Goal: Information Seeking & Learning: Learn about a topic

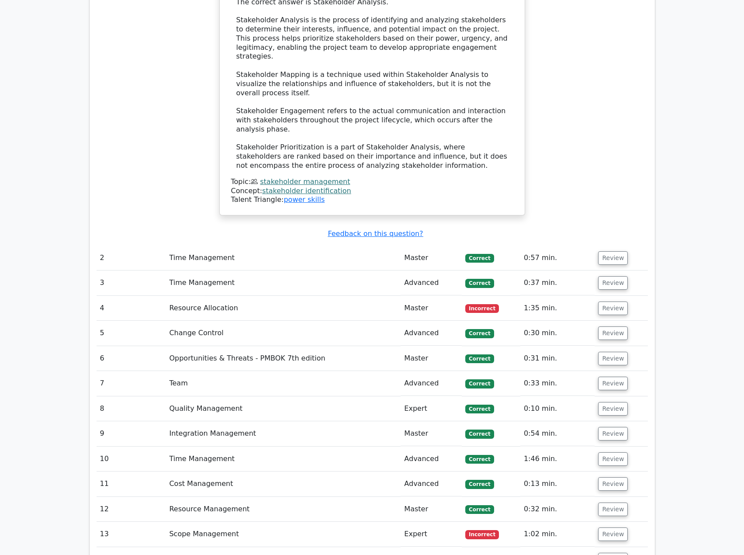
scroll to position [1180, 0]
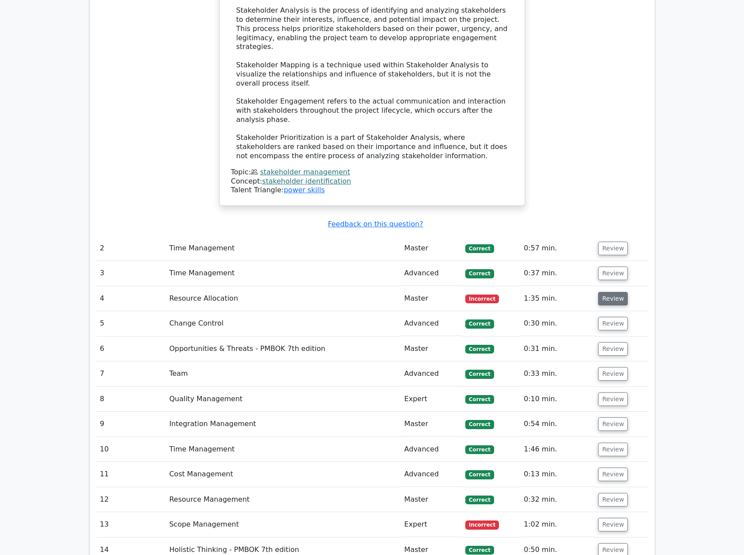
click at [603, 292] on button "Review" at bounding box center [613, 299] width 30 height 14
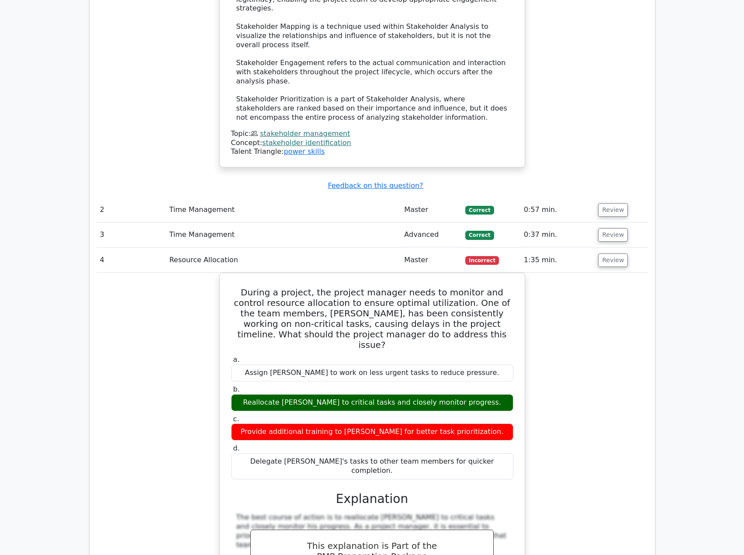
scroll to position [1223, 0]
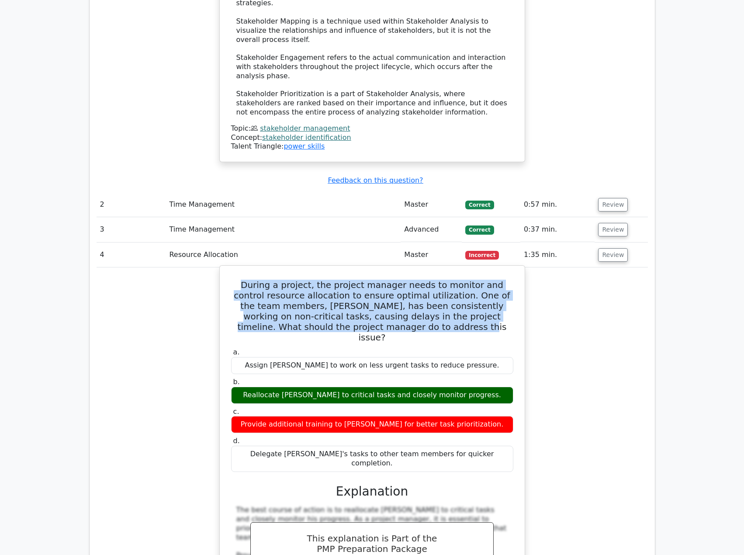
drag, startPoint x: 237, startPoint y: 225, endPoint x: 440, endPoint y: 264, distance: 206.8
click at [440, 280] on h5 "During a project, the project manager needs to monitor and control resource all…" at bounding box center [372, 311] width 284 height 63
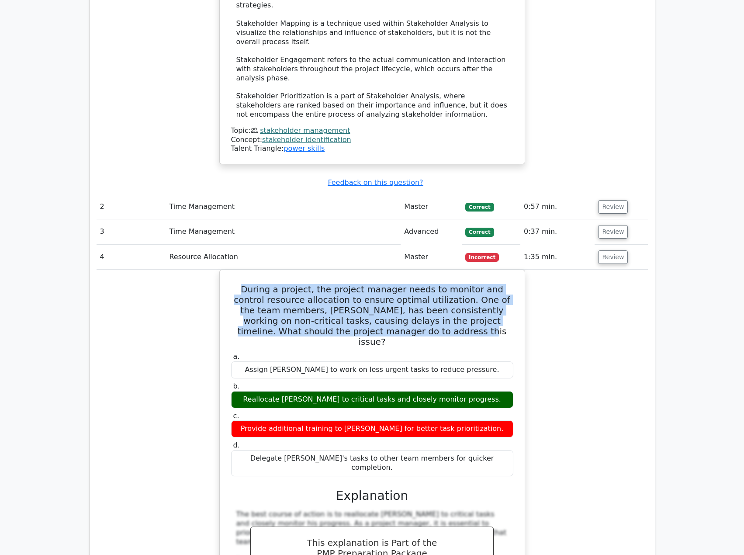
copy h5 "During a project, the project manager needs to monitor and control resource all…"
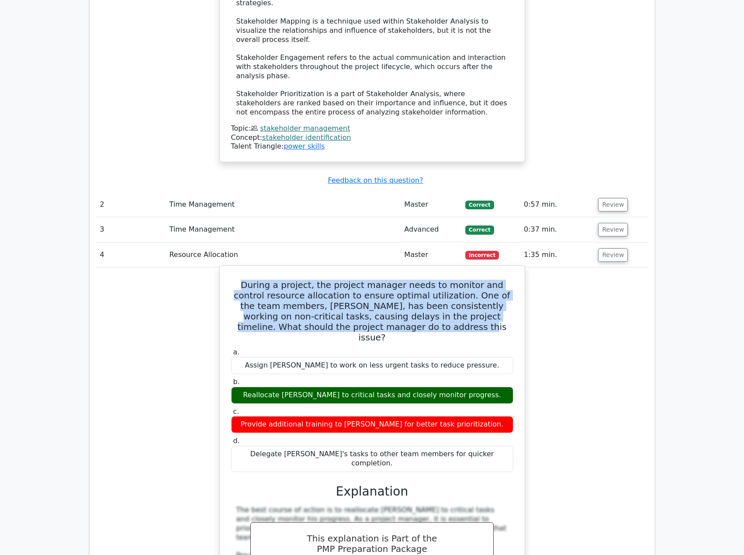
click at [315, 387] on div "Reallocate [PERSON_NAME] to critical tasks and closely monitor progress." at bounding box center [372, 395] width 282 height 17
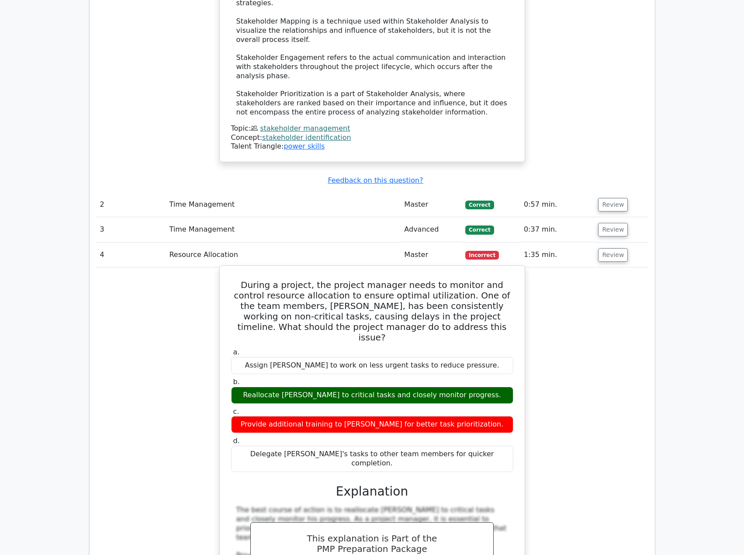
click at [315, 387] on div "Reallocate [PERSON_NAME] to critical tasks and closely monitor progress." at bounding box center [372, 395] width 282 height 17
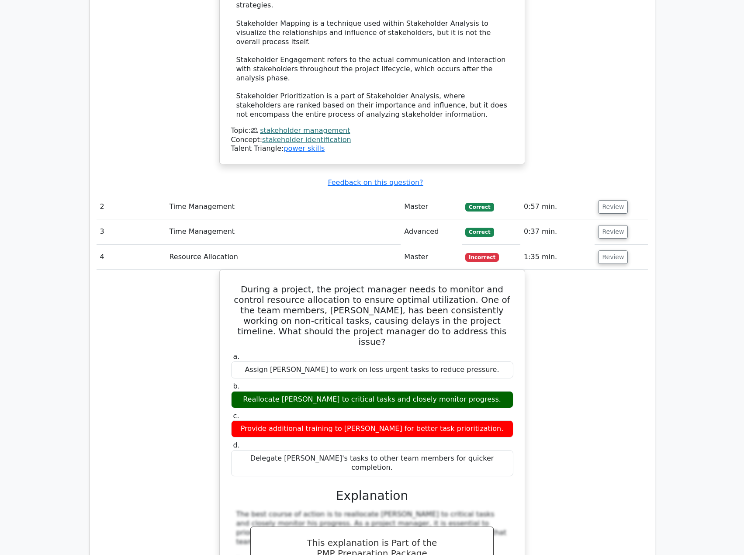
copy div "Reallocate [PERSON_NAME] to critical tasks and closely monitor progress."
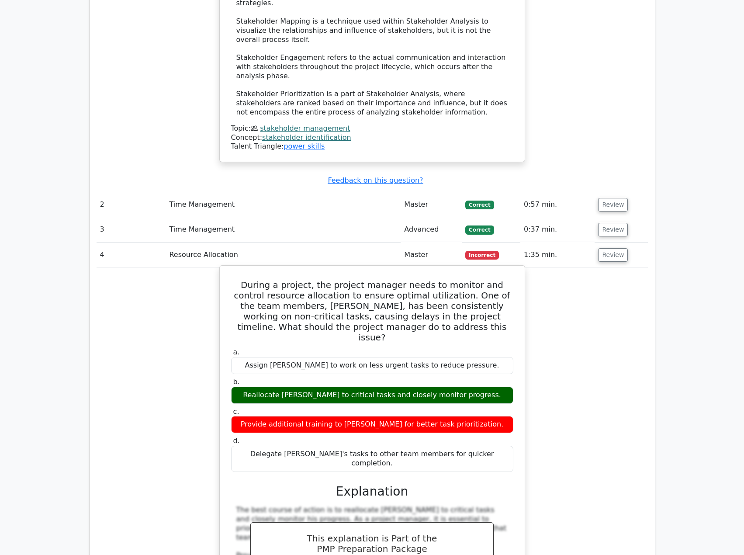
click at [311, 416] on div "Provide additional training to [PERSON_NAME] for better task prioritization." at bounding box center [372, 424] width 282 height 17
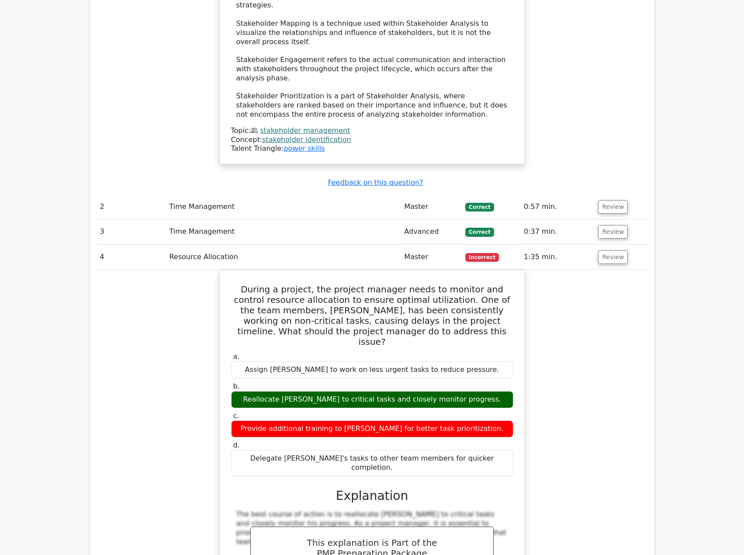
copy div "Provide additional training to [PERSON_NAME] for better task prioritization."
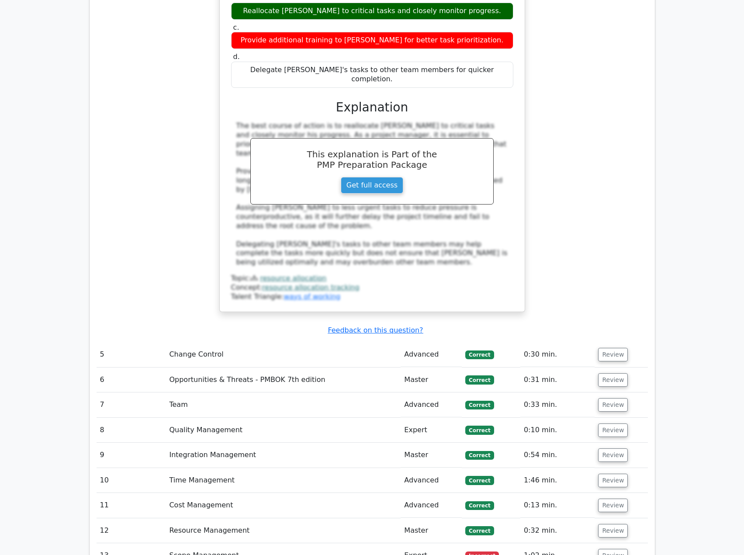
scroll to position [1747, 0]
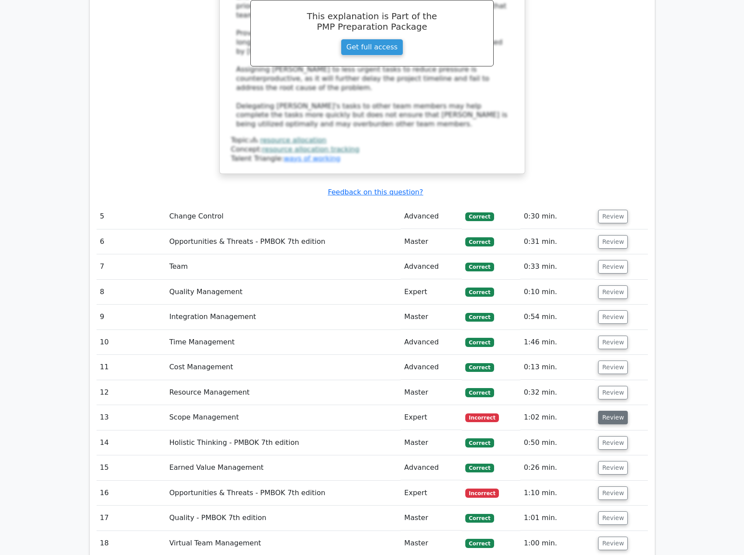
click at [616, 411] on button "Review" at bounding box center [613, 418] width 30 height 14
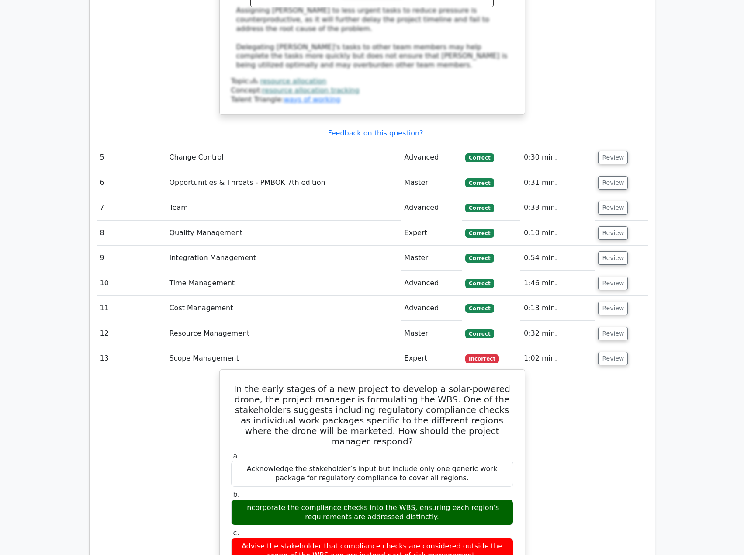
scroll to position [1879, 0]
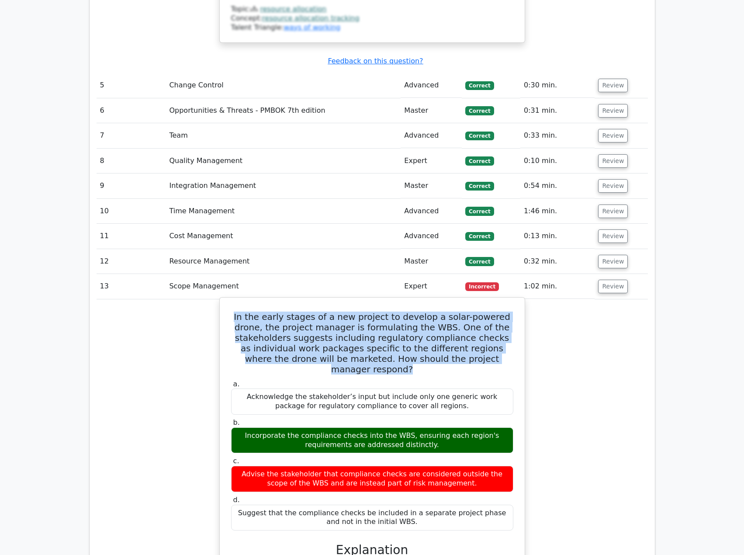
drag, startPoint x: 233, startPoint y: 229, endPoint x: 485, endPoint y: 272, distance: 255.7
click at [485, 311] on h5 "In the early stages of a new project to develop a solar-powered drone, the proj…" at bounding box center [372, 342] width 284 height 63
drag, startPoint x: 488, startPoint y: 270, endPoint x: 232, endPoint y: 231, distance: 259.0
click at [232, 311] on h5 "In the early stages of a new project to develop a solar-powered drone, the proj…" at bounding box center [372, 342] width 284 height 63
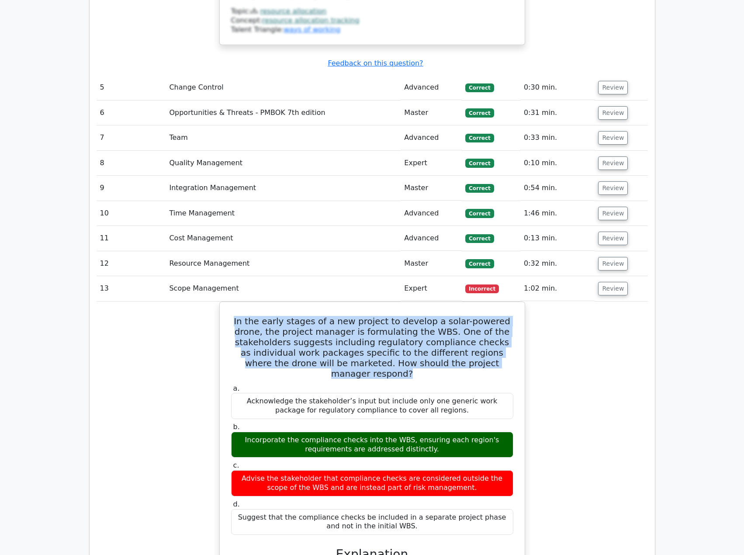
copy h5 "In the early stages of a new project to develop a solar-powered drone, the proj…"
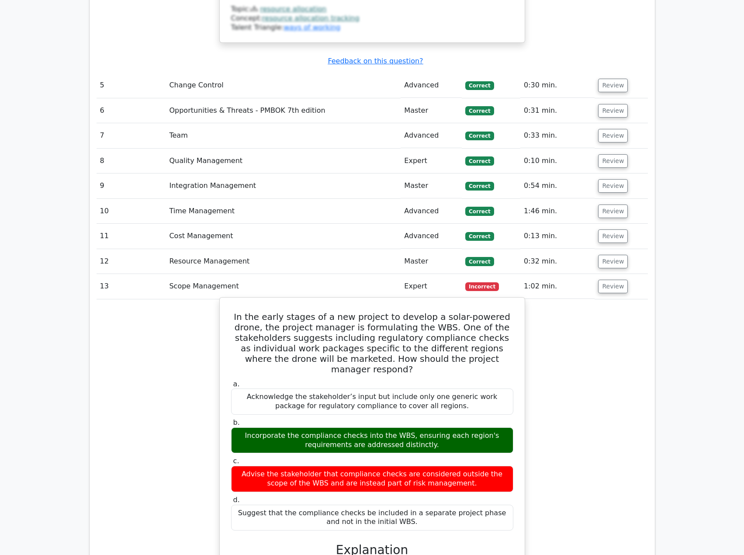
click at [319, 427] on div "Incorporate the compliance checks into the WBS, ensuring each region's requirem…" at bounding box center [372, 440] width 282 height 26
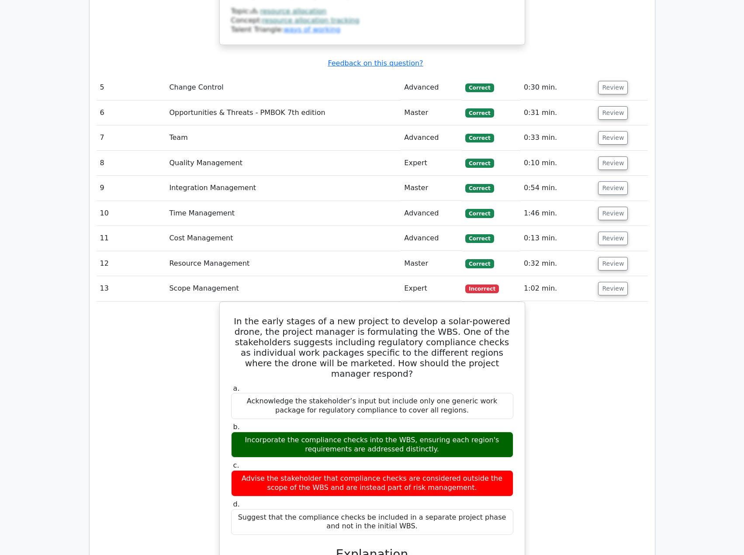
copy div "Incorporate the compliance checks into the WBS, ensuring each region's requirem…"
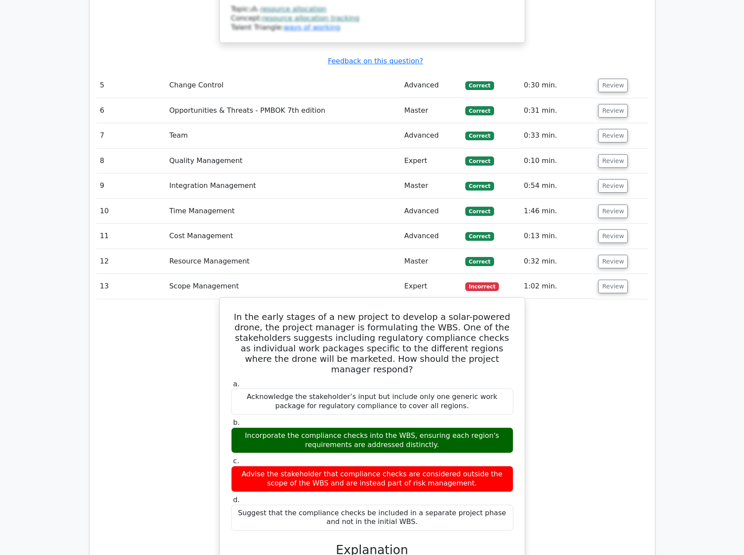
click at [238, 466] on div "Advise the stakeholder that compliance checks are considered outside the scope …" at bounding box center [372, 479] width 282 height 26
drag, startPoint x: 239, startPoint y: 374, endPoint x: 454, endPoint y: 388, distance: 215.0
click at [454, 466] on div "Advise the stakeholder that compliance checks are considered outside the scope …" at bounding box center [372, 479] width 282 height 26
copy div "Advise the stakeholder that compliance checks are considered outside the scope …"
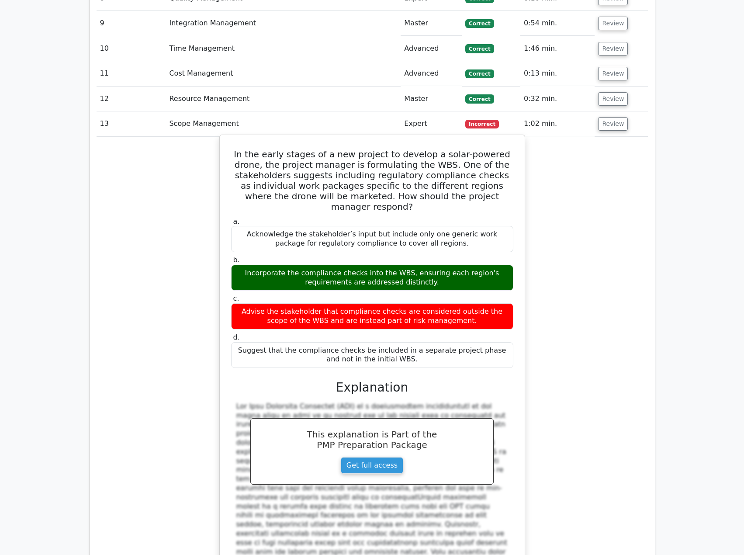
scroll to position [2141, 0]
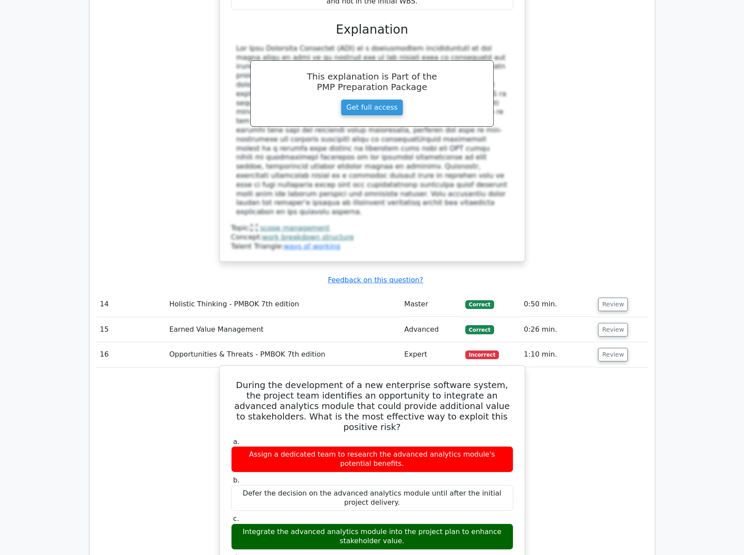
scroll to position [2403, 0]
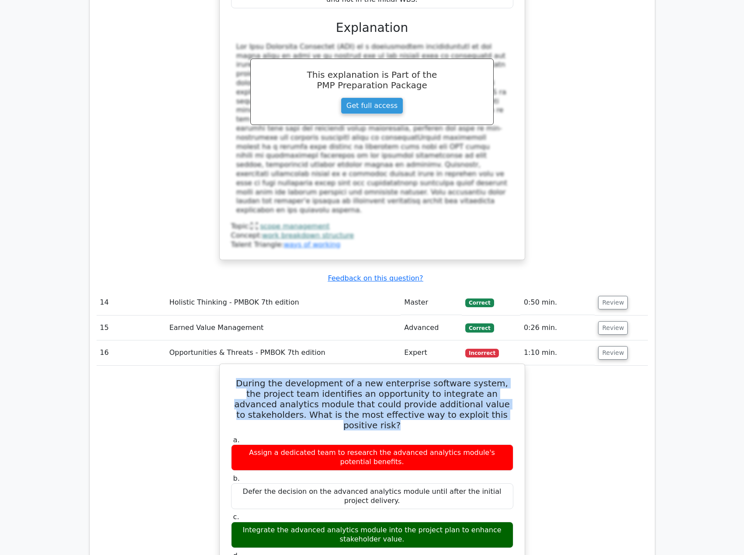
drag, startPoint x: 242, startPoint y: 256, endPoint x: 494, endPoint y: 285, distance: 254.2
click at [494, 378] on h5 "During the development of a new enterprise software system, the project team id…" at bounding box center [372, 404] width 284 height 52
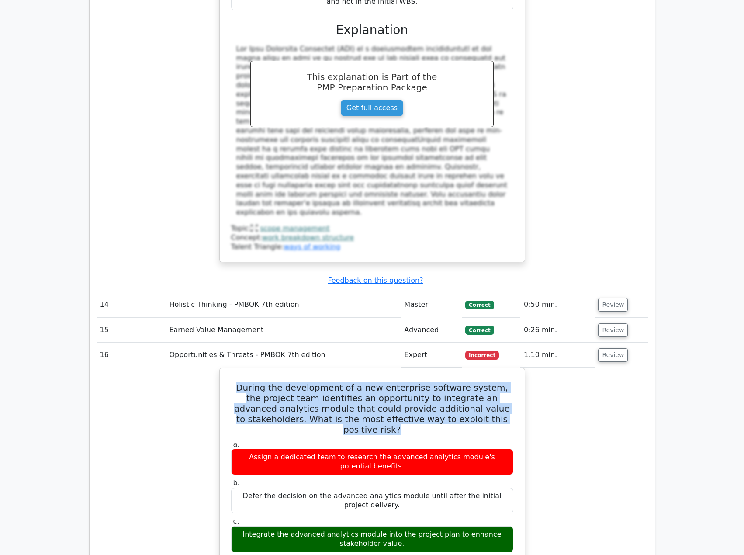
copy h5 "During the development of a new enterprise software system, the project team id…"
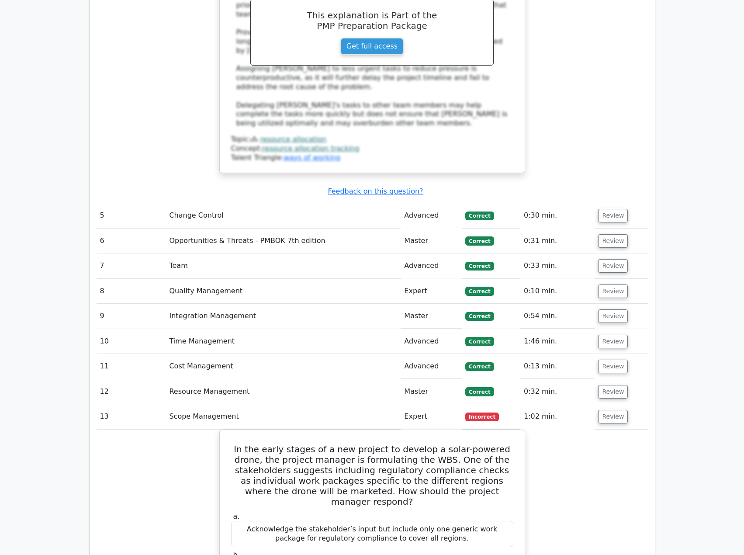
scroll to position [1747, 0]
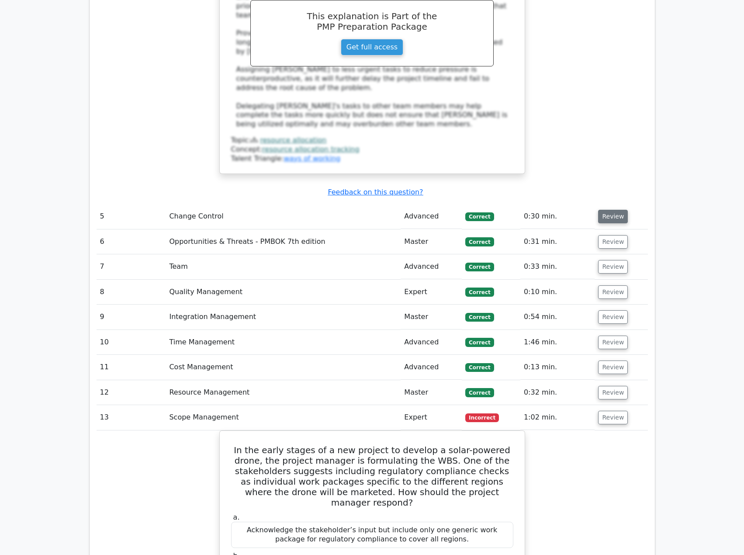
click at [605, 210] on button "Review" at bounding box center [613, 217] width 30 height 14
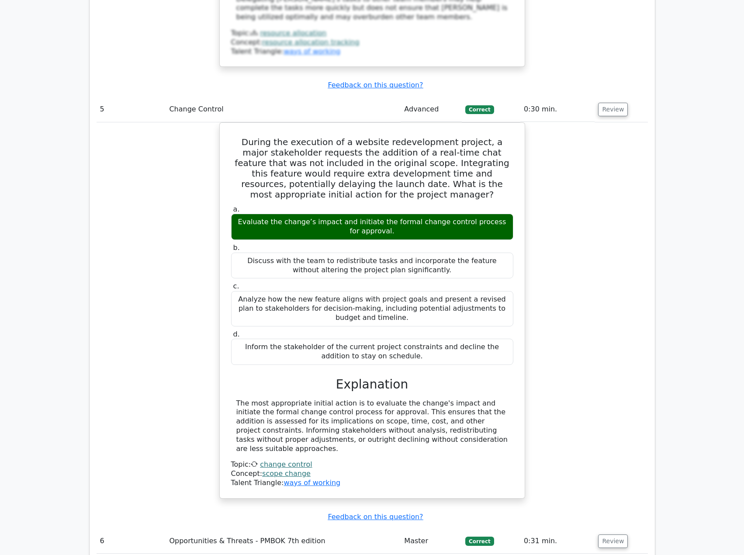
scroll to position [1922, 0]
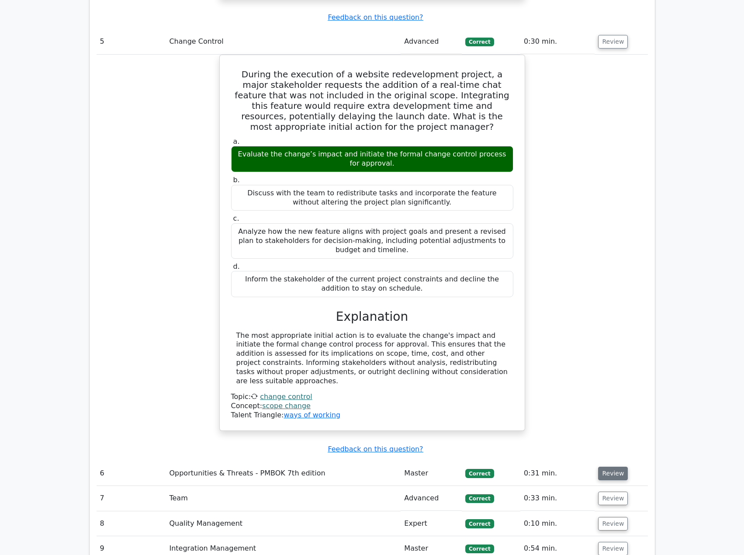
click at [612, 467] on button "Review" at bounding box center [613, 474] width 30 height 14
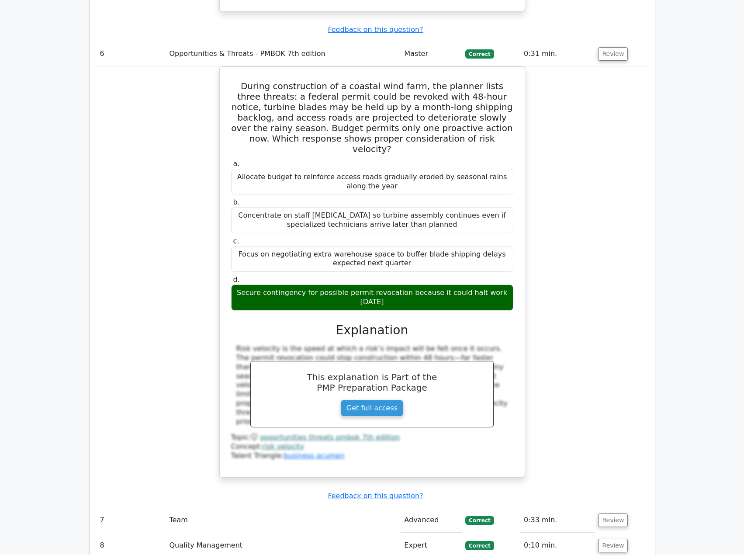
scroll to position [2359, 0]
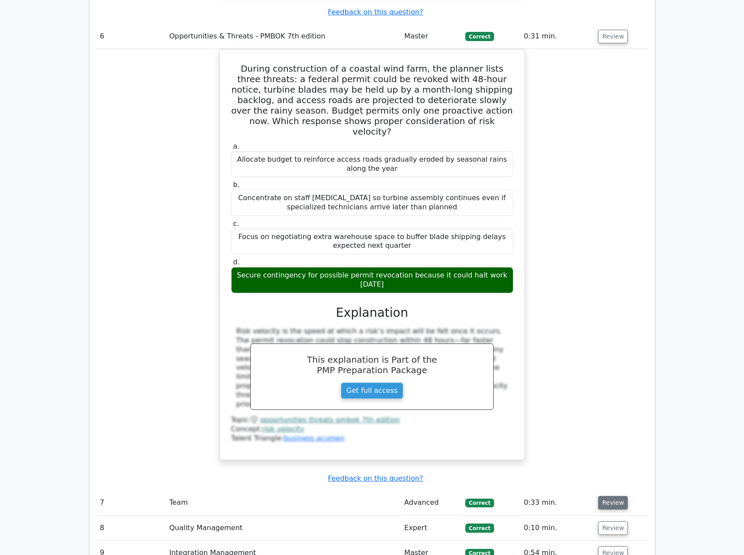
click at [612, 496] on button "Review" at bounding box center [613, 503] width 30 height 14
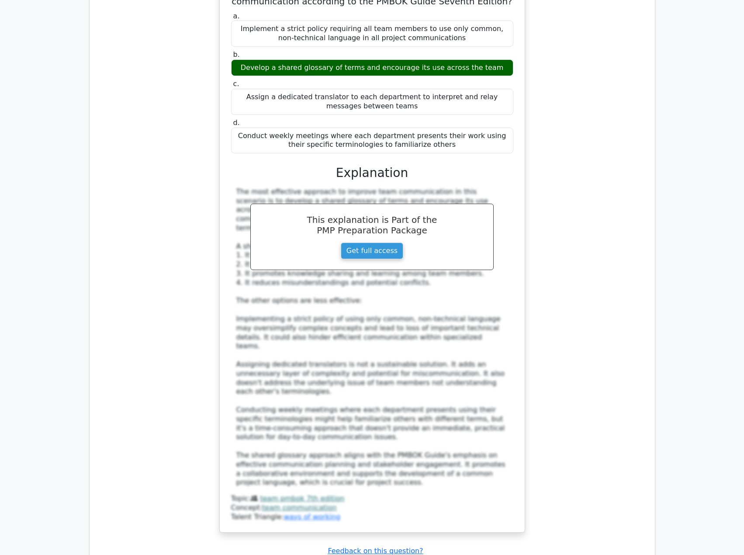
scroll to position [3058, 0]
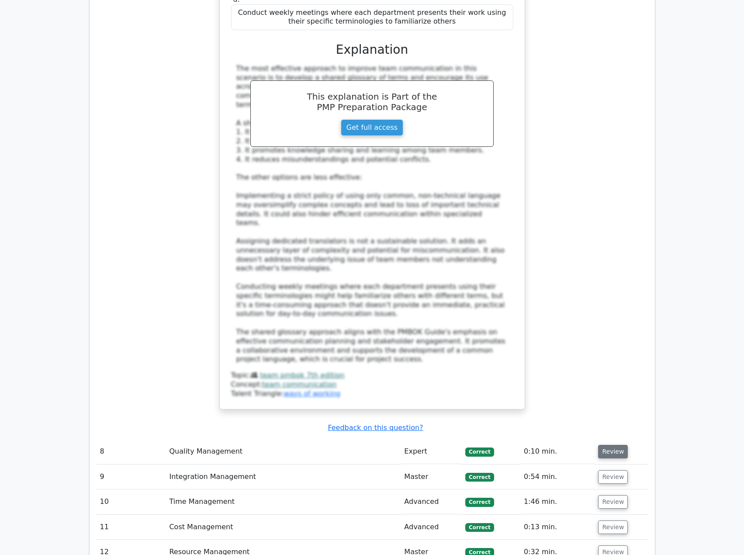
click at [611, 445] on button "Review" at bounding box center [613, 452] width 30 height 14
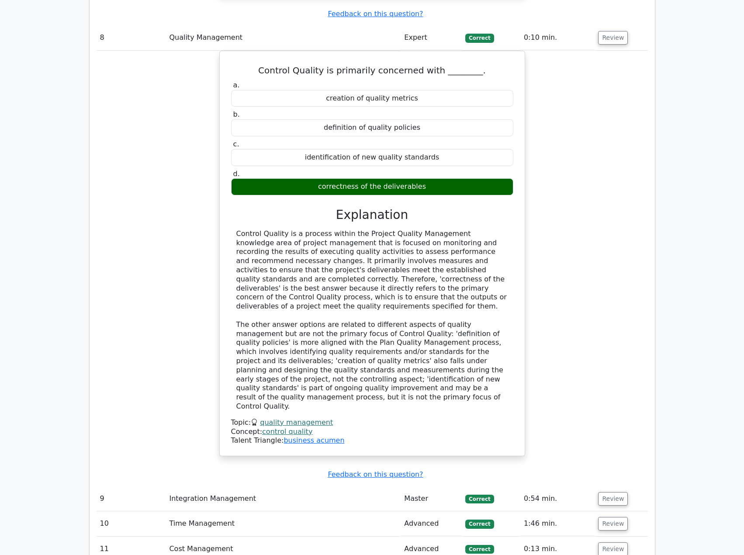
scroll to position [3495, 0]
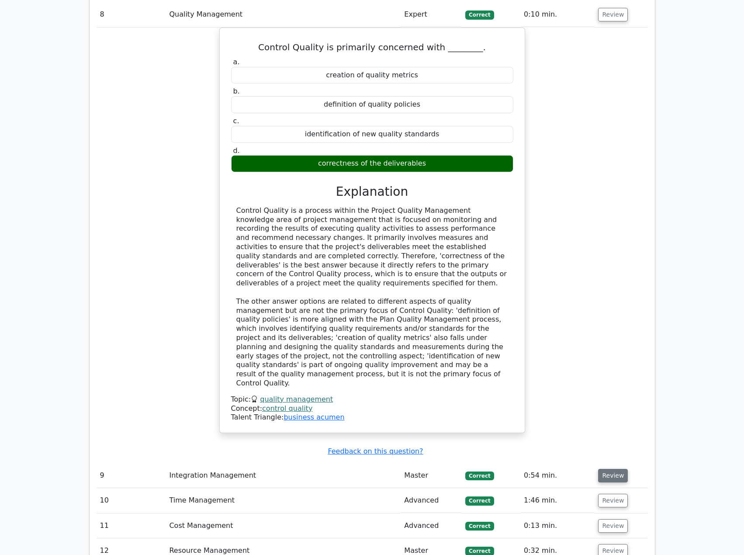
click at [617, 469] on button "Review" at bounding box center [613, 476] width 30 height 14
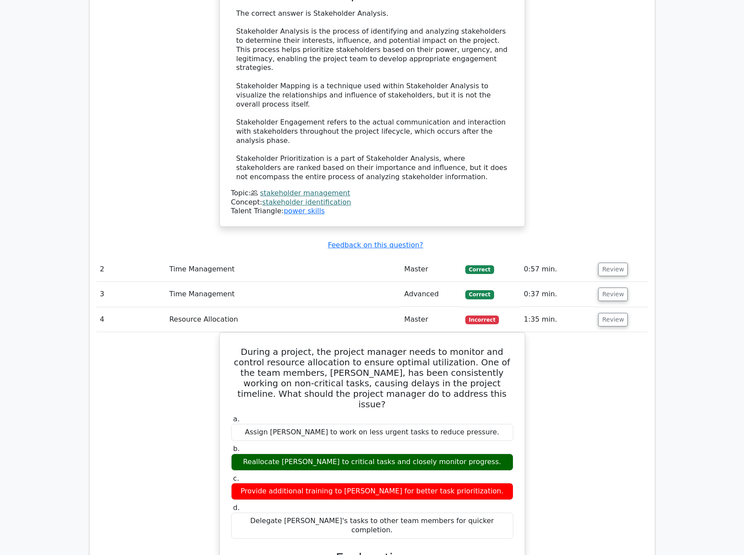
scroll to position [1048, 0]
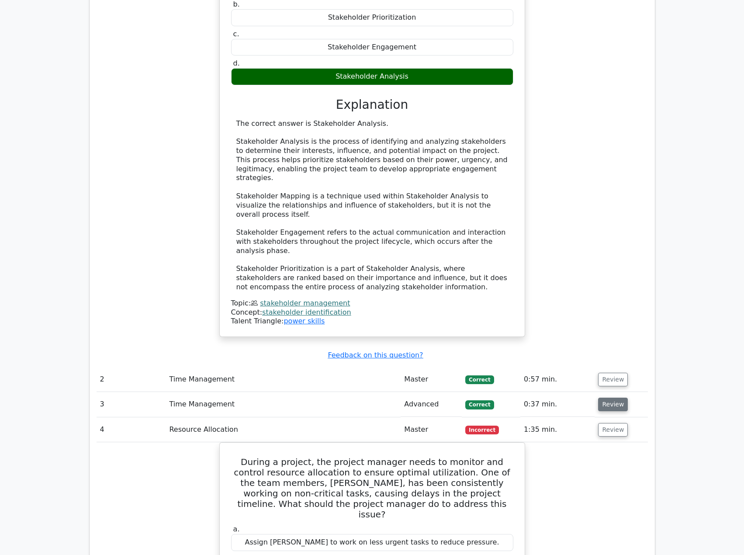
click at [609, 398] on button "Review" at bounding box center [613, 405] width 30 height 14
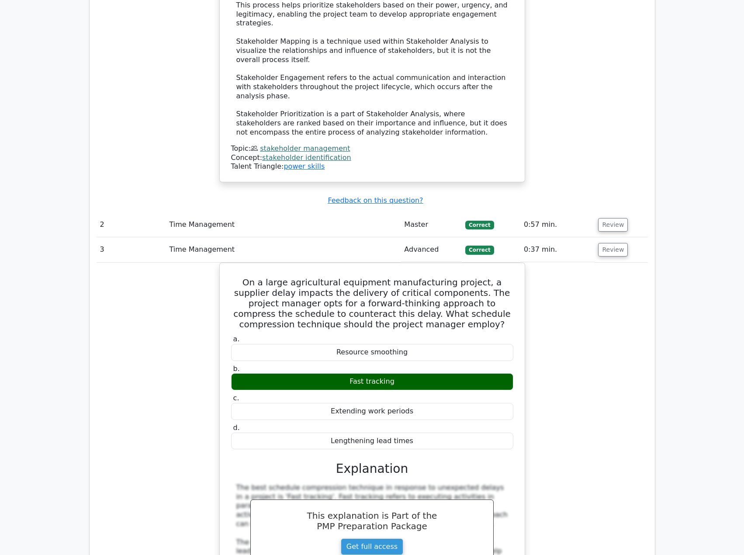
scroll to position [1223, 0]
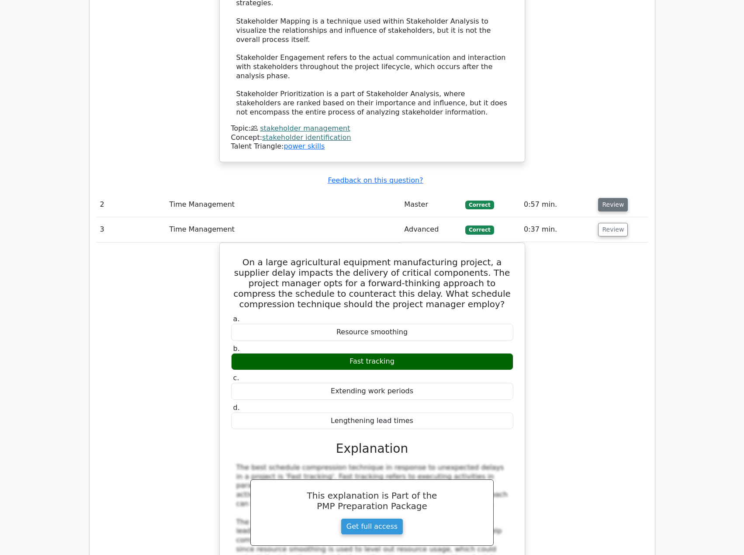
click at [605, 198] on button "Review" at bounding box center [613, 205] width 30 height 14
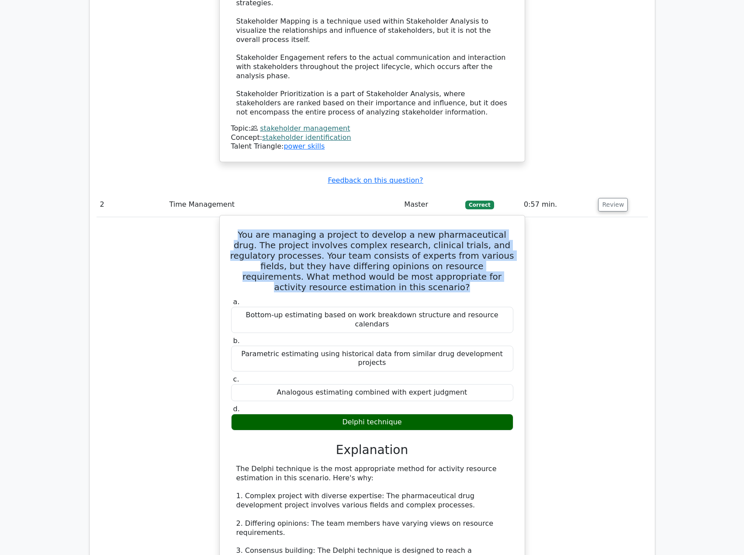
drag, startPoint x: 229, startPoint y: 179, endPoint x: 508, endPoint y: 222, distance: 282.5
click at [508, 222] on div "You are managing a project to develop a new pharmaceutical drug. The project in…" at bounding box center [372, 516] width 298 height 595
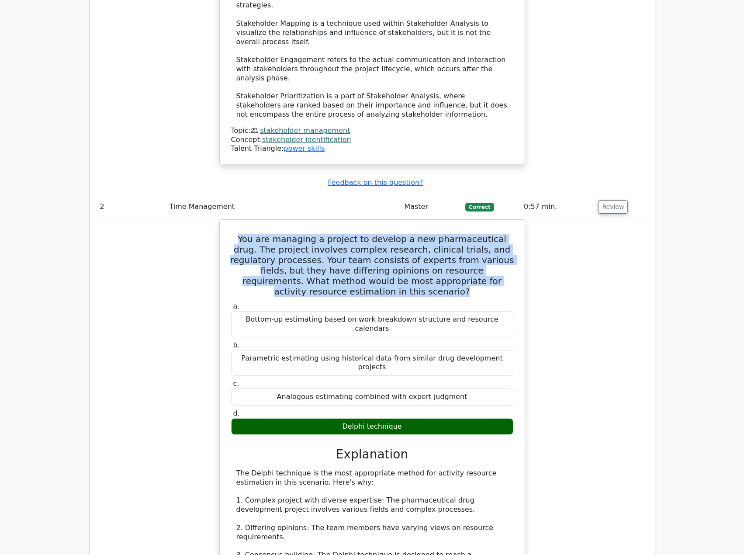
copy h5 "You are managing a project to develop a new pharmaceutical drug. The project in…"
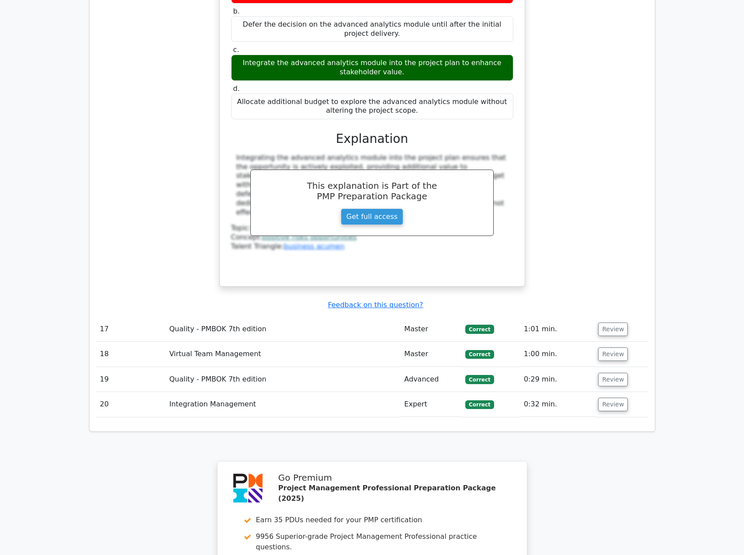
scroll to position [6325, 0]
